Goal: Information Seeking & Learning: Understand process/instructions

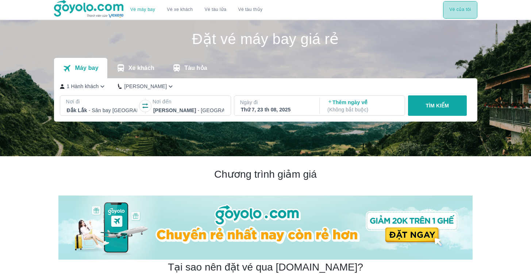
click at [458, 8] on button "Vé của tôi" at bounding box center [460, 10] width 34 height 18
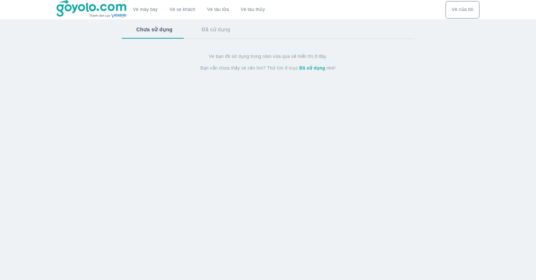
click at [160, 29] on button "Chưa sử dụng" at bounding box center [154, 29] width 65 height 19
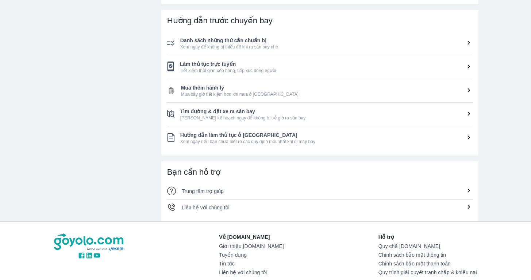
scroll to position [298, 0]
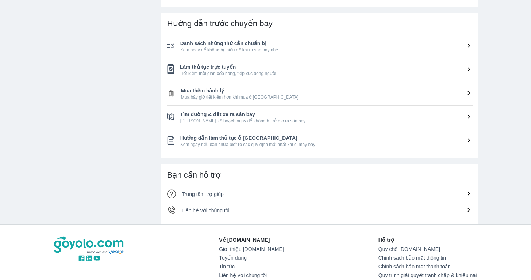
click at [457, 92] on span "Mua thêm hành lý" at bounding box center [326, 90] width 291 height 7
click at [468, 94] on icon at bounding box center [469, 93] width 8 height 8
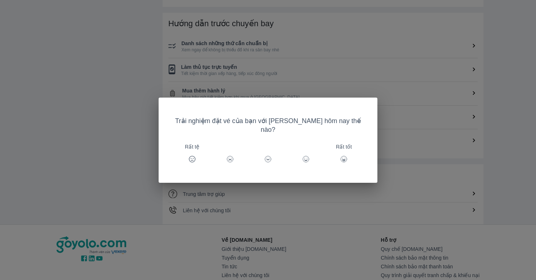
click at [340, 156] on icon at bounding box center [343, 159] width 7 height 7
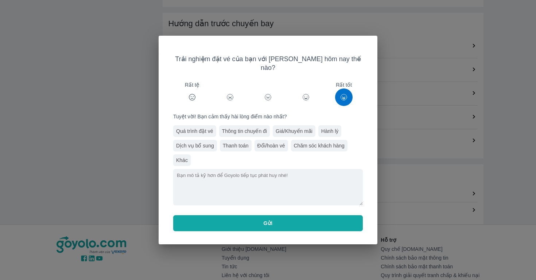
click at [281, 218] on button "Gửi" at bounding box center [268, 224] width 190 height 16
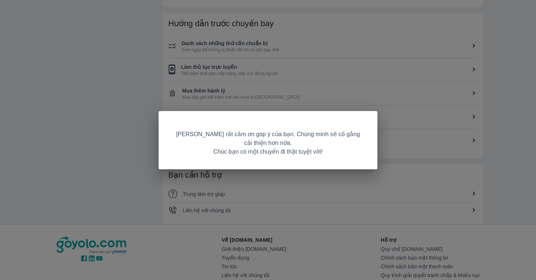
click at [413, 219] on div "Goyolo rất cảm ơn góp ý của bạn. Chúng mình sẽ cố gắng cải thiện hơn nữa. Chúc …" at bounding box center [268, 140] width 536 height 280
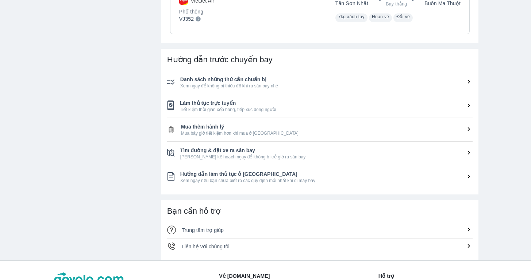
scroll to position [253, 0]
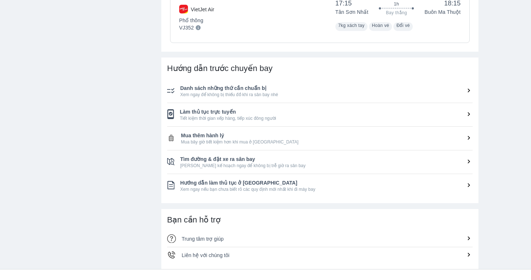
click at [470, 139] on icon at bounding box center [469, 138] width 8 height 8
click at [461, 137] on span "Mua thêm hành lý" at bounding box center [326, 135] width 291 height 7
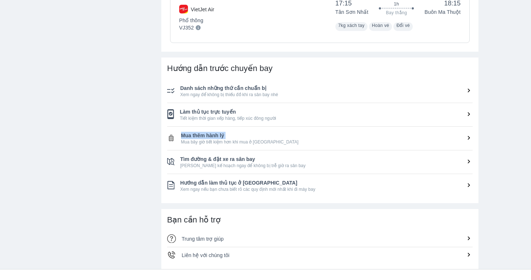
click at [461, 137] on span "Mua thêm hành lý" at bounding box center [326, 135] width 291 height 7
click at [358, 130] on li "Mua thêm hành lý Mua bây giờ tiết kiệm hơn khi mua ở sân bay" at bounding box center [319, 138] width 305 height 23
click at [175, 143] on li "Mua thêm hành lý Mua bây giờ tiết kiệm hơn khi mua ở sân bay" at bounding box center [319, 138] width 305 height 23
click at [172, 139] on img at bounding box center [171, 138] width 8 height 8
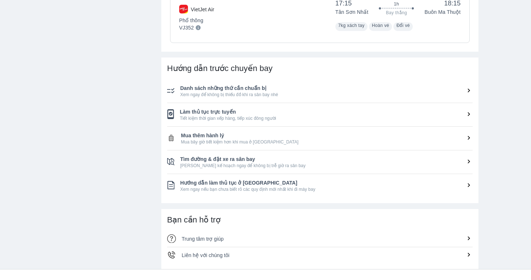
click at [172, 139] on img at bounding box center [171, 138] width 8 height 8
click at [201, 162] on span "Tìm đường & đặt xe ra sân bay" at bounding box center [326, 159] width 292 height 7
click at [202, 181] on span "Hướng dẫn làm thủ tục ở [GEOGRAPHIC_DATA]" at bounding box center [326, 182] width 292 height 7
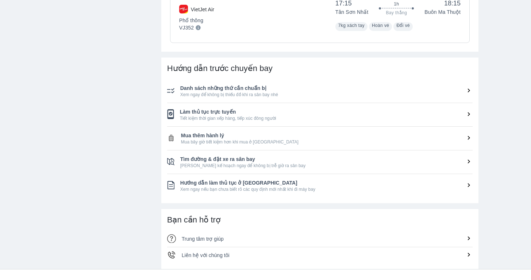
click at [202, 192] on span "Xem ngay nếu bạn chưa biết rõ các quy định mới nhất khi đi máy bay" at bounding box center [326, 190] width 292 height 6
click at [224, 92] on div "Danh sách những thứ cần chuẩn bị Xem ngay để không bị thiếu đồ khi ra sân bay n…" at bounding box center [326, 91] width 292 height 13
click at [224, 92] on span "Xem ngay để không bị thiếu đồ khi ra sân bay nhé" at bounding box center [326, 95] width 292 height 6
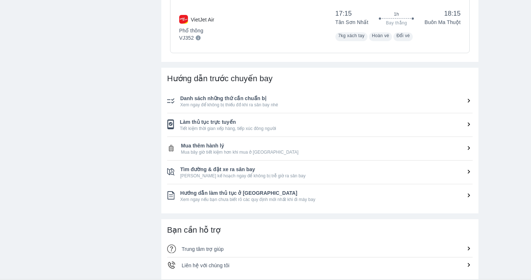
scroll to position [246, 0]
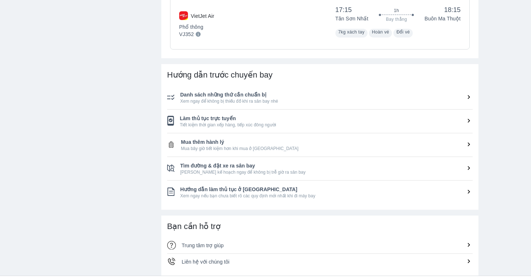
click at [446, 119] on span "Làm thủ tục trực tuyến" at bounding box center [326, 118] width 293 height 7
click at [435, 147] on span "Mua bây giờ tiết kiệm hơn khi mua ở [GEOGRAPHIC_DATA]" at bounding box center [326, 149] width 291 height 6
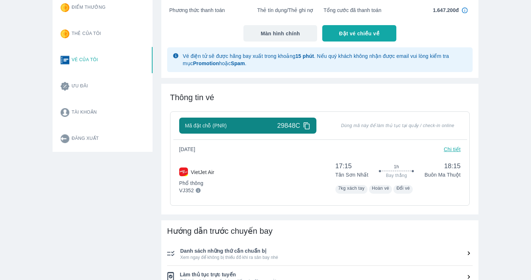
scroll to position [89, 0]
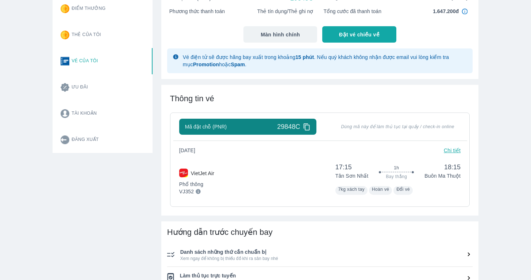
click at [304, 128] on icon at bounding box center [307, 127] width 8 height 8
